Goal: Find specific page/section: Find specific page/section

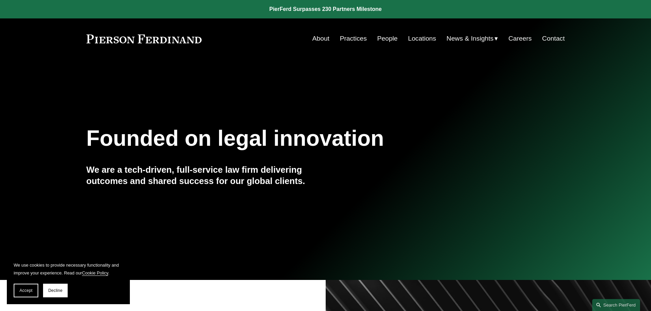
click at [422, 38] on link "Locations" at bounding box center [422, 38] width 28 height 13
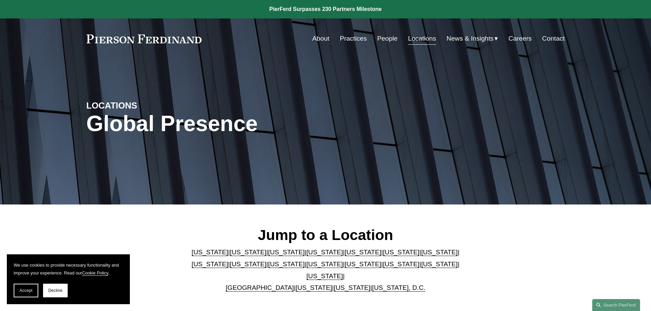
click at [344, 265] on link "[US_STATE]" at bounding box center [362, 264] width 37 height 7
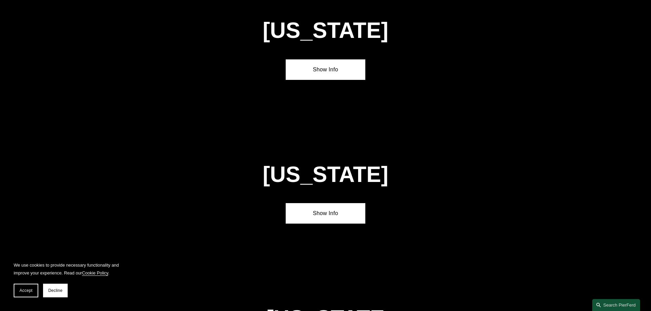
scroll to position [1893, 0]
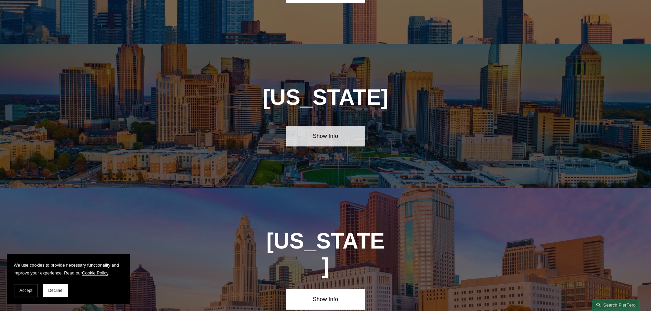
click at [319, 126] on link "Show Info" at bounding box center [326, 136] width 80 height 20
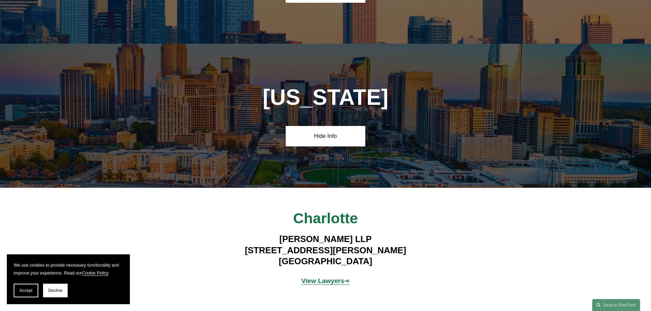
click at [323, 277] on strong "View Lawyers" at bounding box center [322, 280] width 43 height 7
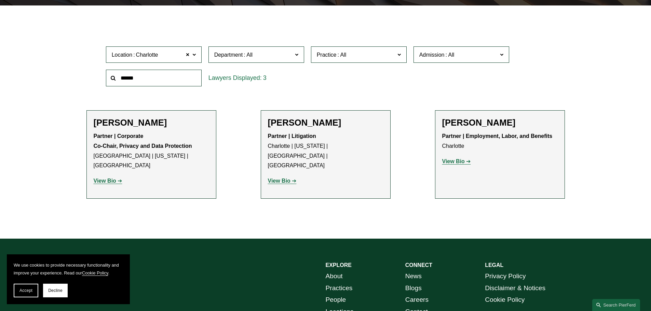
scroll to position [205, 0]
